Goal: Task Accomplishment & Management: Complete application form

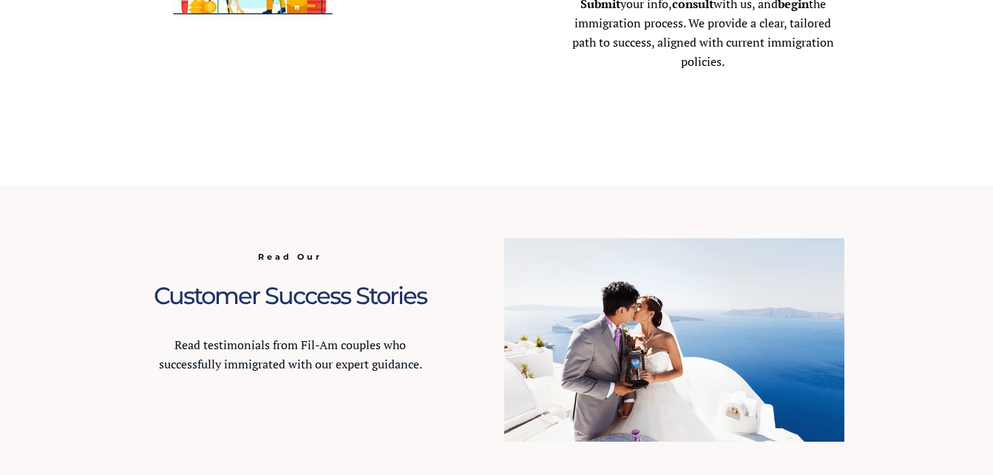
scroll to position [961, 0]
